Goal: Find specific page/section: Find specific page/section

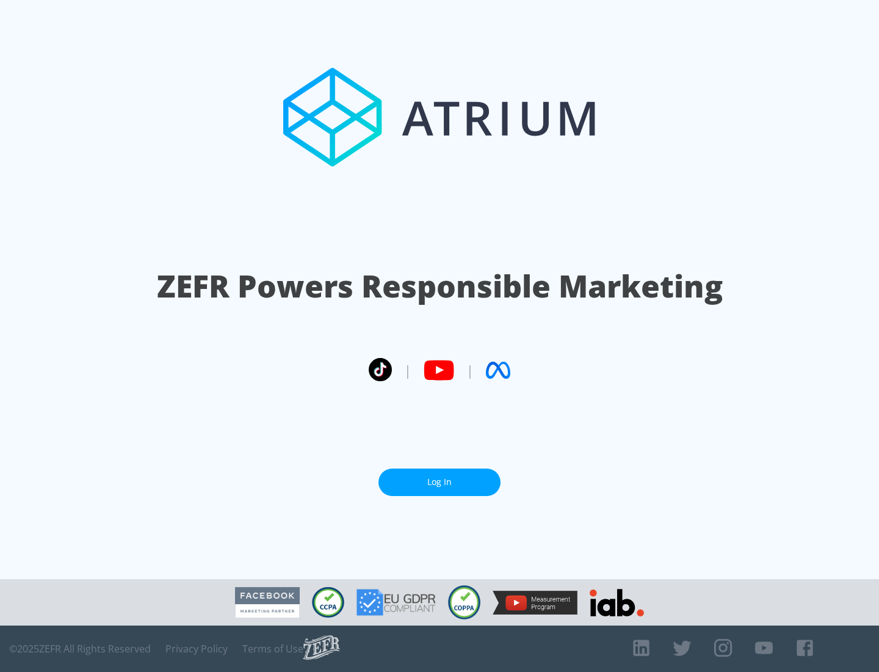
click at [440, 482] on link "Log In" at bounding box center [440, 481] width 122 height 27
